Goal: Check status: Check status

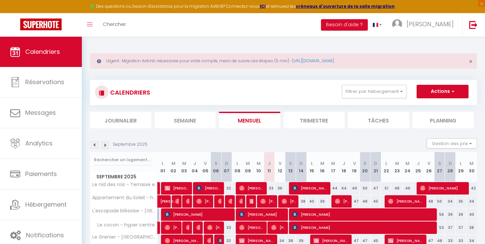
scroll to position [71, 0]
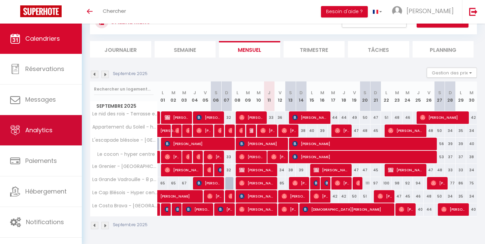
click at [31, 128] on span "Analytics" at bounding box center [38, 130] width 27 height 8
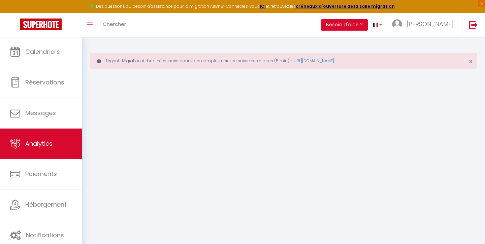
select select "2025"
select select "9"
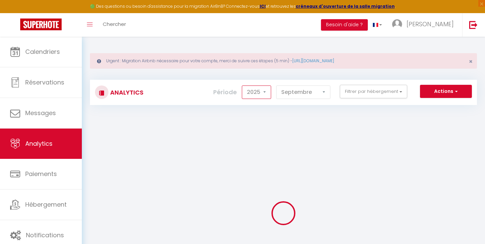
click at [263, 92] on select "2014 2015 2016 2017 2018 2019 2020 2021 2022 2023 2024 2025 2026 2027" at bounding box center [256, 92] width 29 height 13
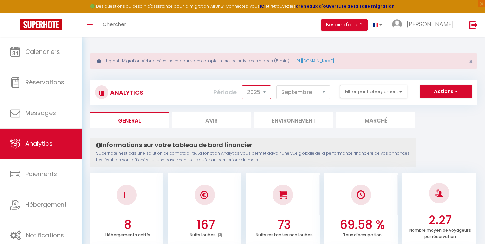
select select "2024"
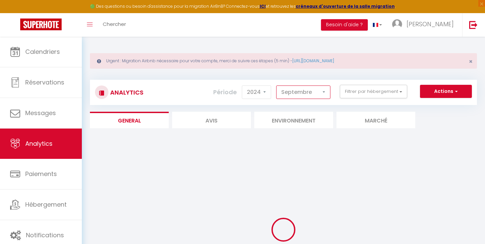
click at [301, 97] on select "[PERSON_NAME] Mars Avril Mai Juin Juillet Août Septembre Octobre Novembre Décem…" at bounding box center [303, 92] width 54 height 13
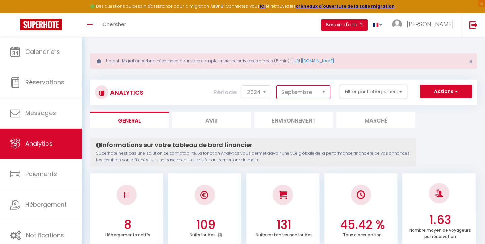
click at [317, 93] on select "[PERSON_NAME] Mars Avril Mai Juin Juillet Août Septembre Octobre Novembre Décem…" at bounding box center [303, 92] width 54 height 13
click at [323, 97] on select "[PERSON_NAME] Mars Avril Mai Juin Juillet Août Septembre Octobre Novembre Décem…" at bounding box center [303, 92] width 54 height 13
select select "11"
